Goal: Information Seeking & Learning: Learn about a topic

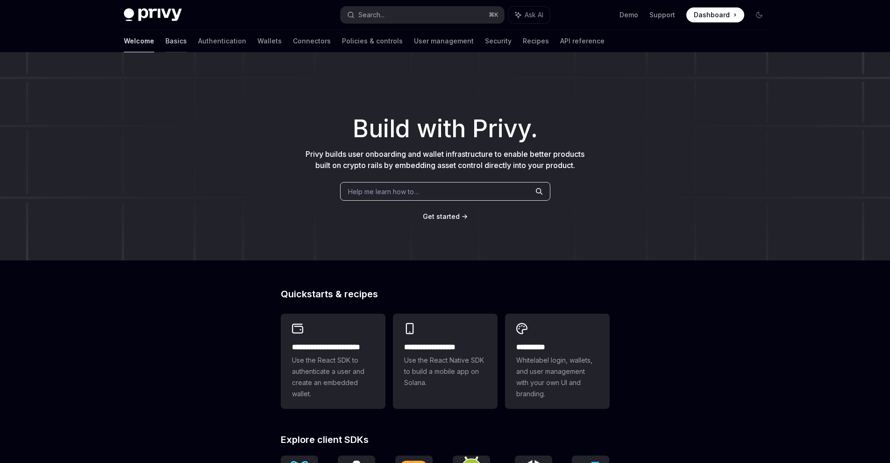
click at [165, 41] on link "Basics" at bounding box center [175, 41] width 21 height 22
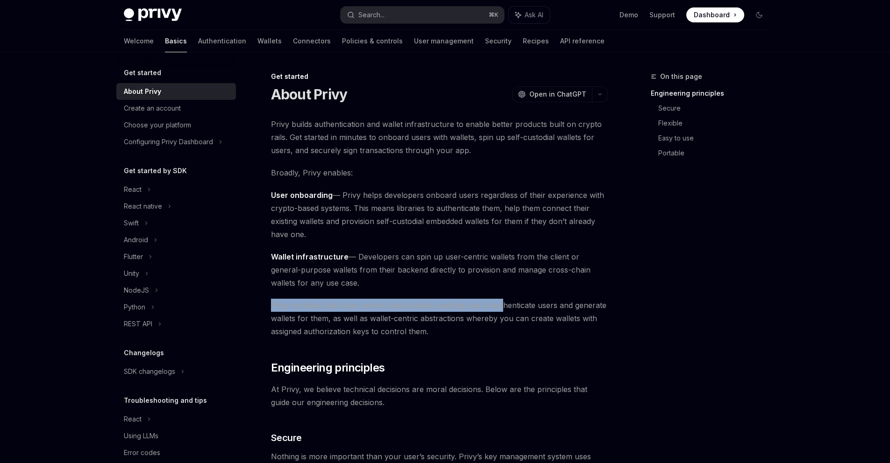
click at [551, 335] on span "Privy surfaces both user-centric abstractions enabling you to authenticate user…" at bounding box center [439, 318] width 337 height 39
click at [556, 213] on span "User onboarding — Privy helps developers onboard users regardless of their expe…" at bounding box center [439, 215] width 337 height 52
click at [426, 176] on span "Broadly, Privy enables:" at bounding box center [439, 172] width 337 height 13
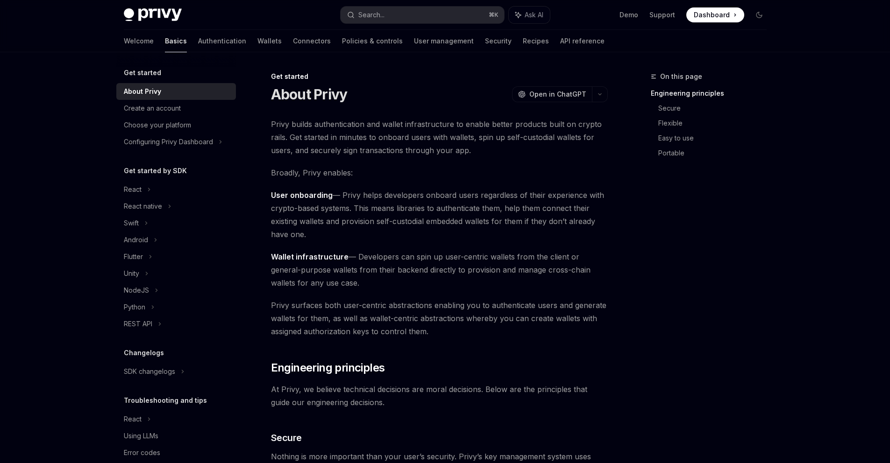
click at [486, 228] on span "User onboarding — Privy helps developers onboard users regardless of their expe…" at bounding box center [439, 215] width 337 height 52
click at [486, 227] on span "User onboarding — Privy helps developers onboard users regardless of their expe…" at bounding box center [439, 215] width 337 height 52
type textarea "*"
